Goal: Navigation & Orientation: Find specific page/section

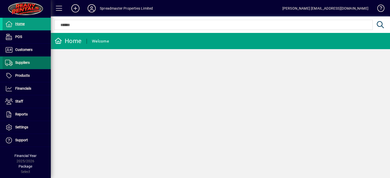
click at [28, 63] on span "Suppliers" at bounding box center [22, 63] width 14 height 4
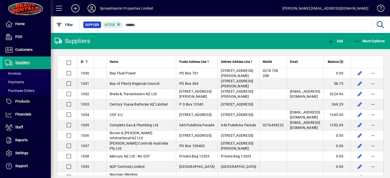
click at [90, 7] on icon at bounding box center [92, 8] width 10 height 8
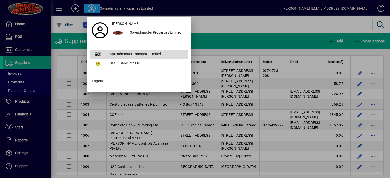
click at [122, 53] on div "Spreadmaster Transport Limited" at bounding box center [147, 54] width 82 height 9
